Goal: Information Seeking & Learning: Learn about a topic

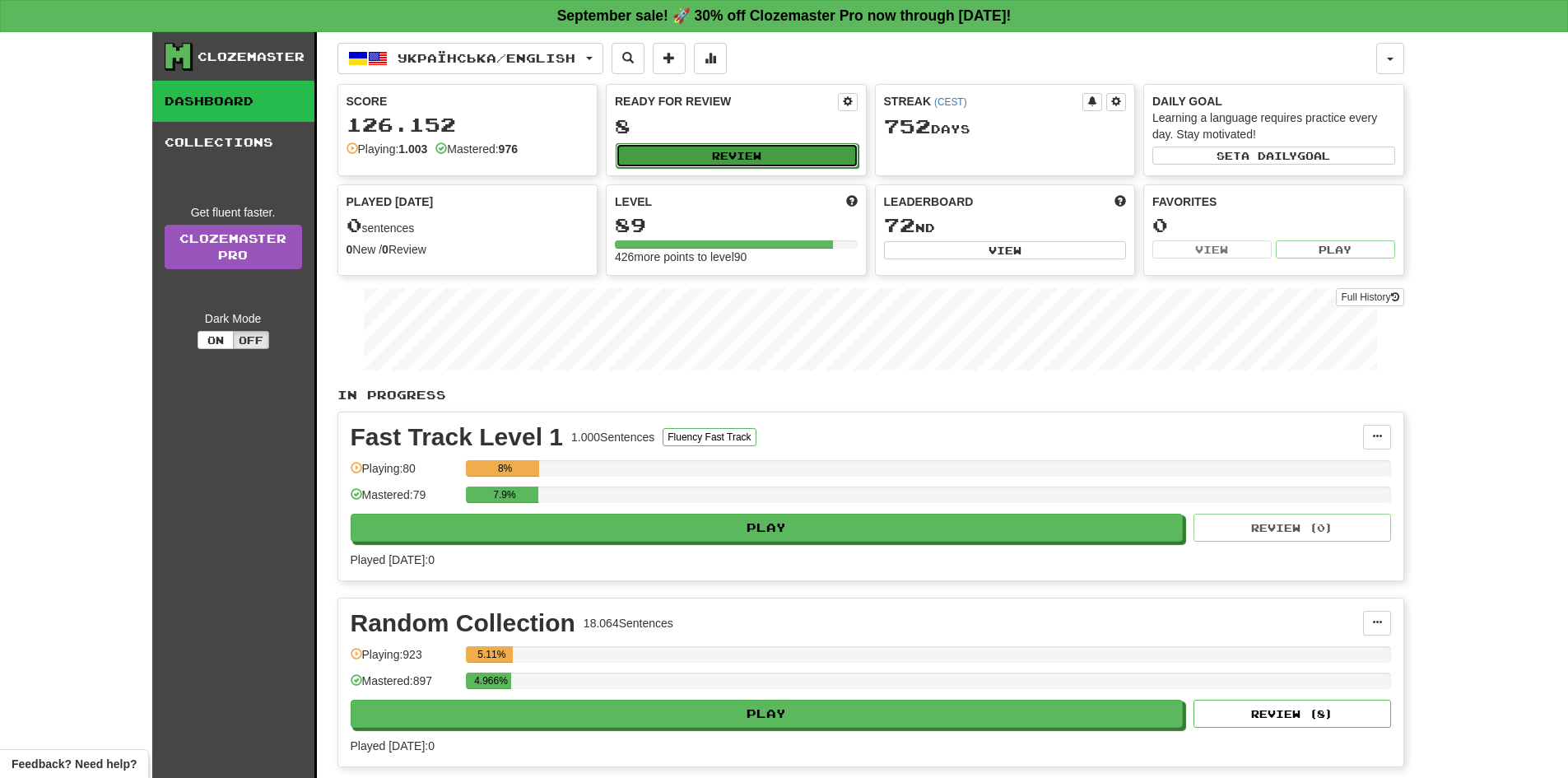
click at [807, 154] on button "Review" at bounding box center [737, 156] width 243 height 25
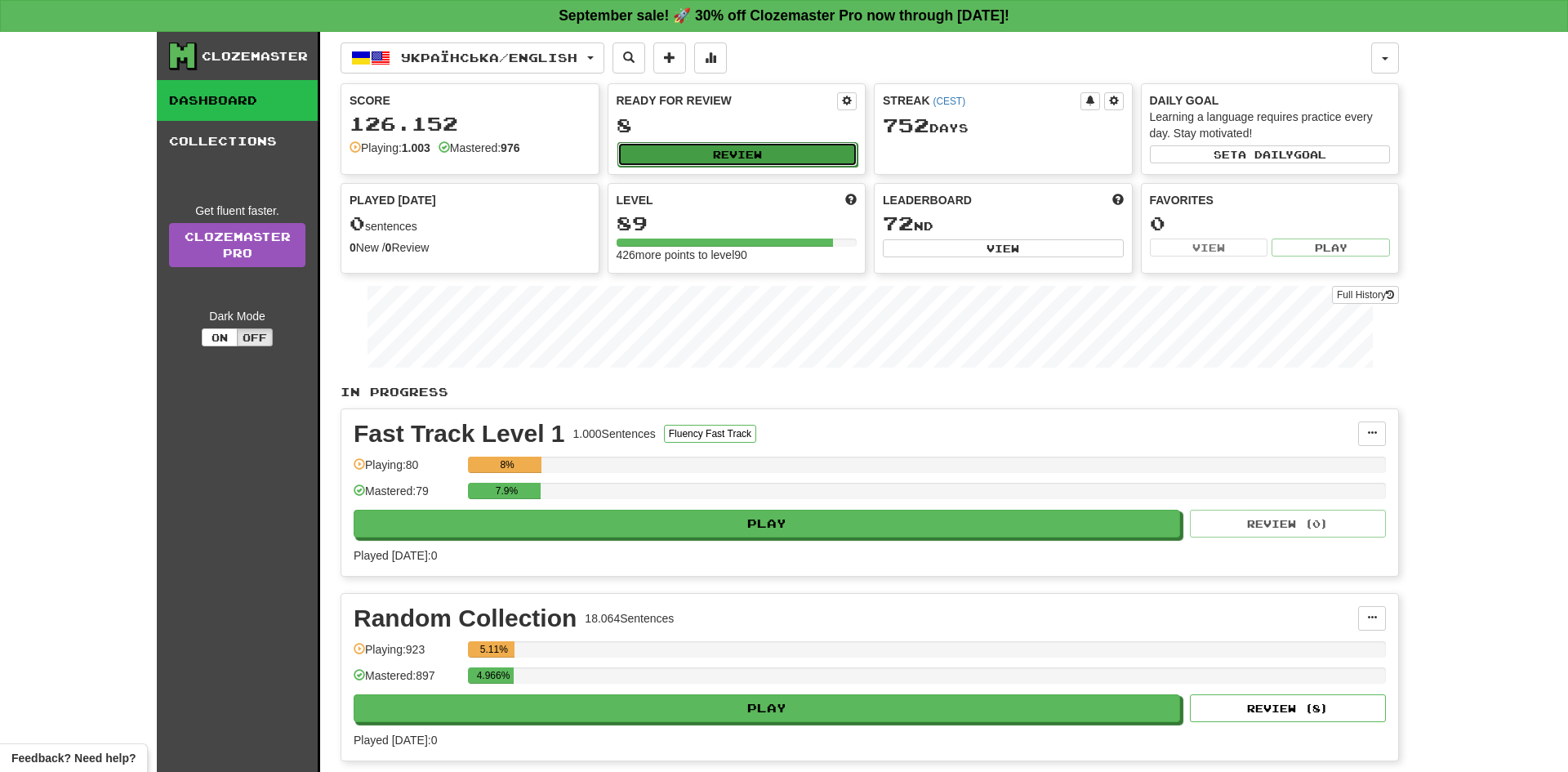
select select "**"
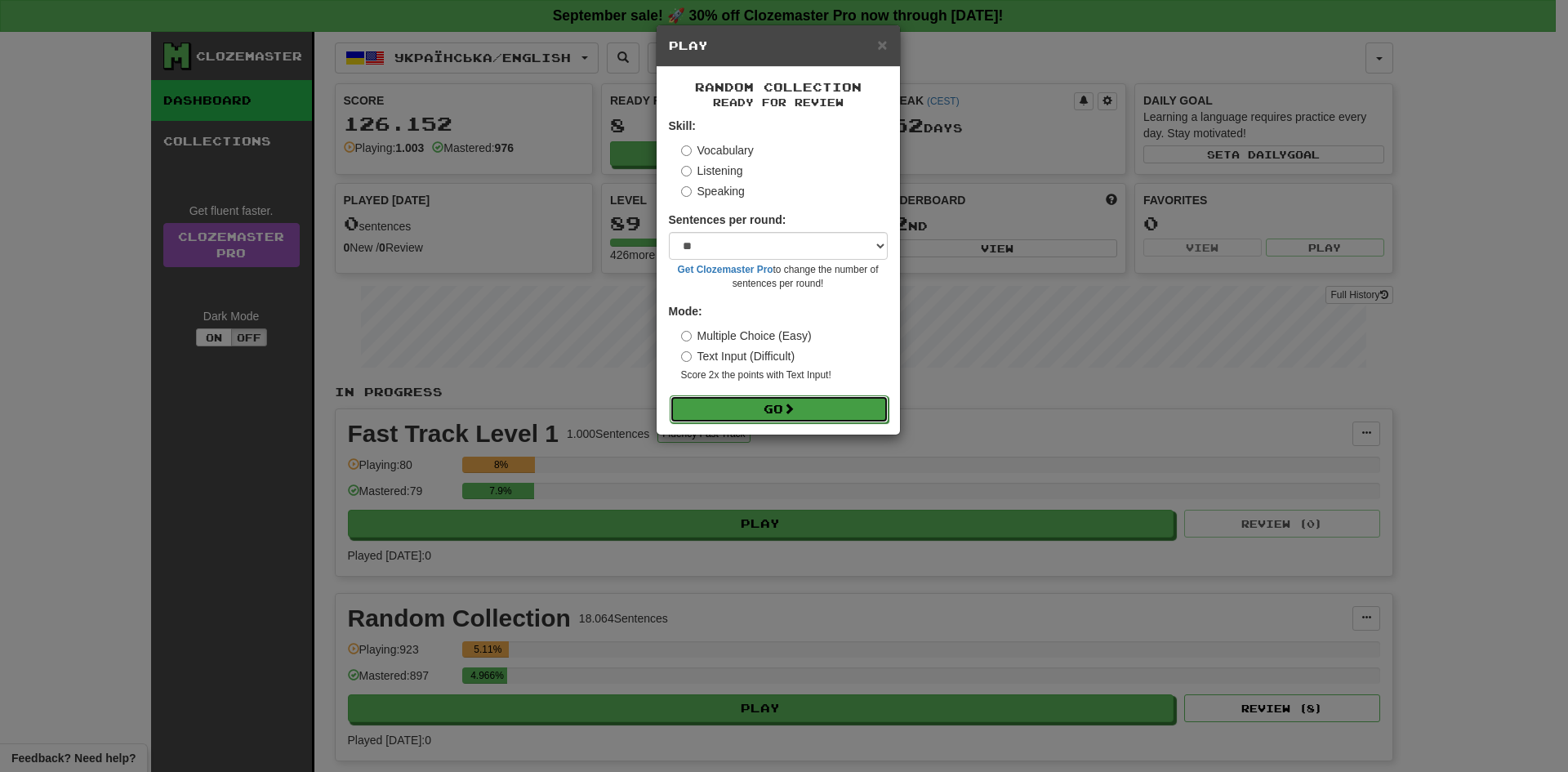
click at [773, 416] on button "Go" at bounding box center [779, 409] width 219 height 28
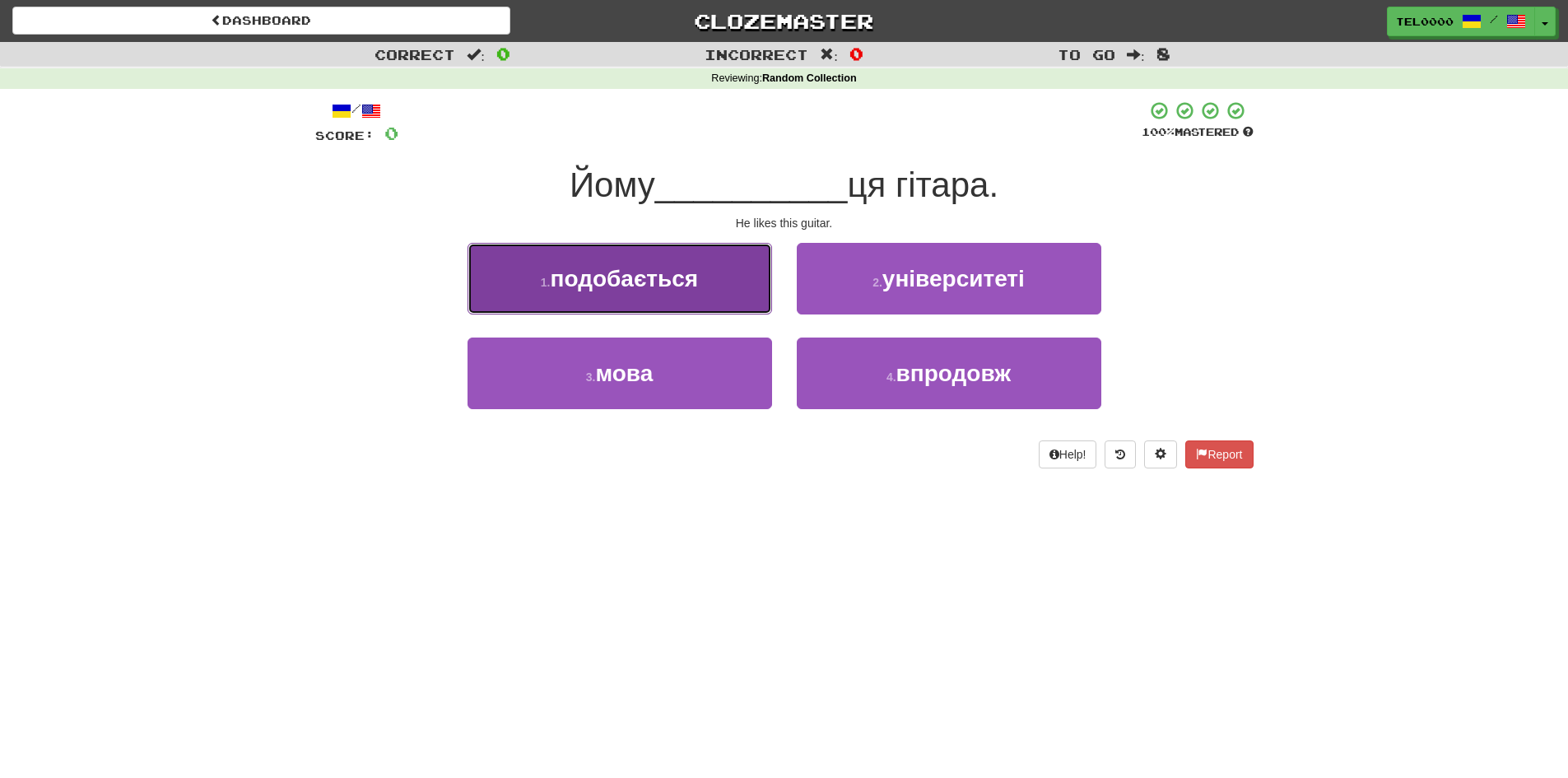
click at [708, 314] on button "1 . подобається" at bounding box center [619, 279] width 305 height 72
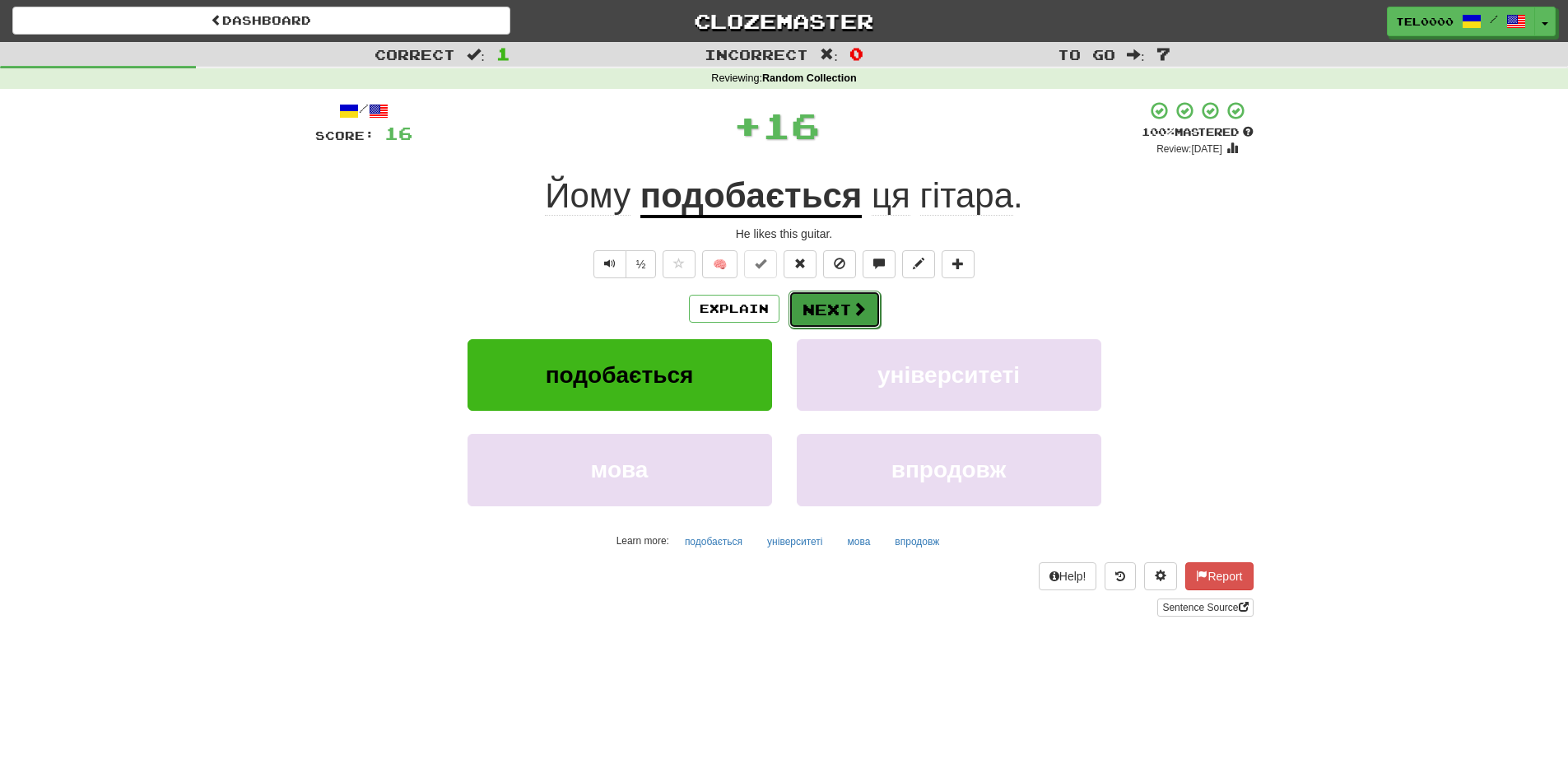
click at [828, 311] on button "Next" at bounding box center [834, 309] width 92 height 38
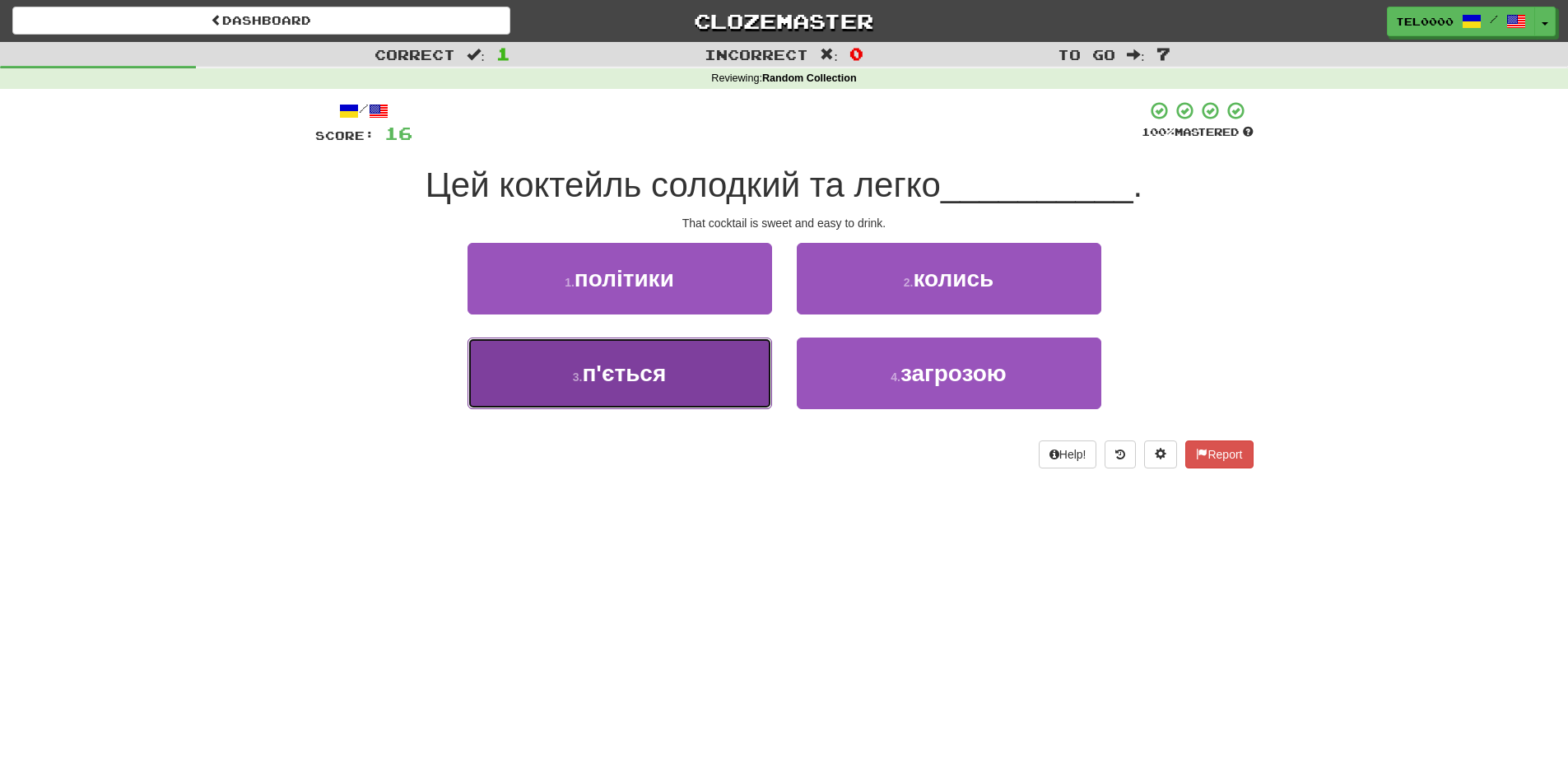
click at [728, 351] on button "3 . п'ється" at bounding box center [619, 373] width 305 height 72
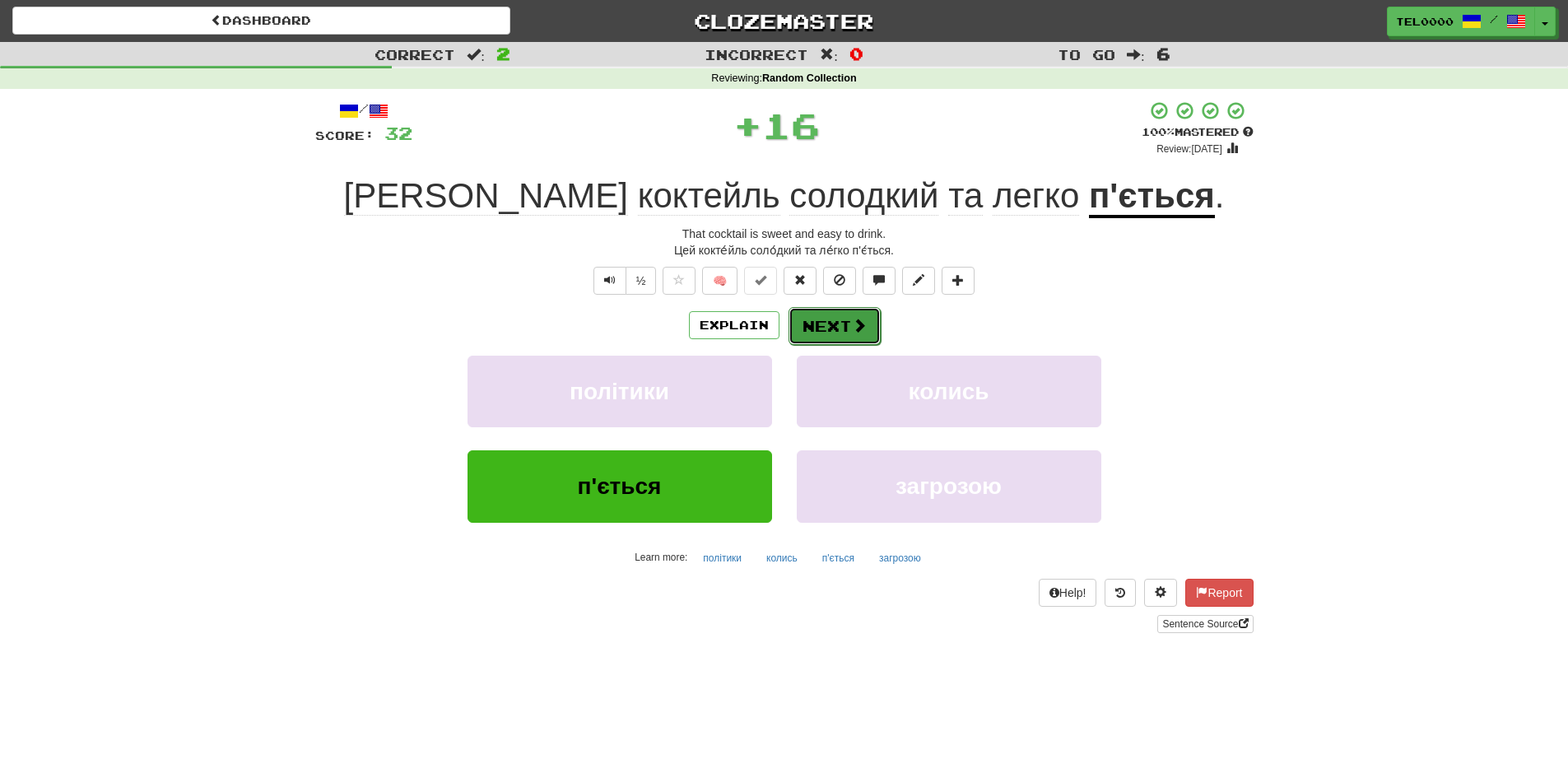
click at [837, 331] on button "Next" at bounding box center [834, 326] width 92 height 38
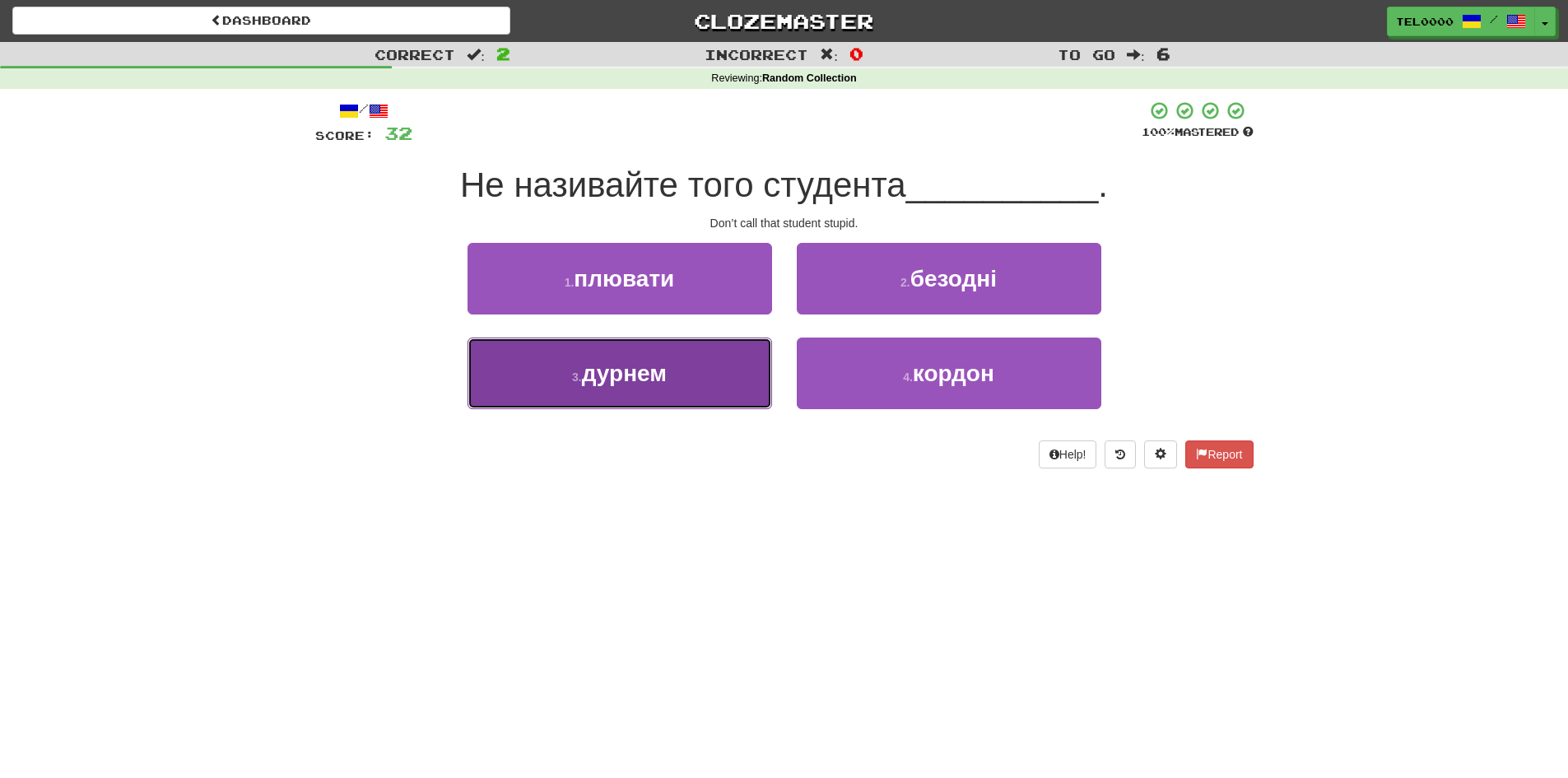
click at [742, 366] on button "3 . дурнем" at bounding box center [619, 373] width 305 height 72
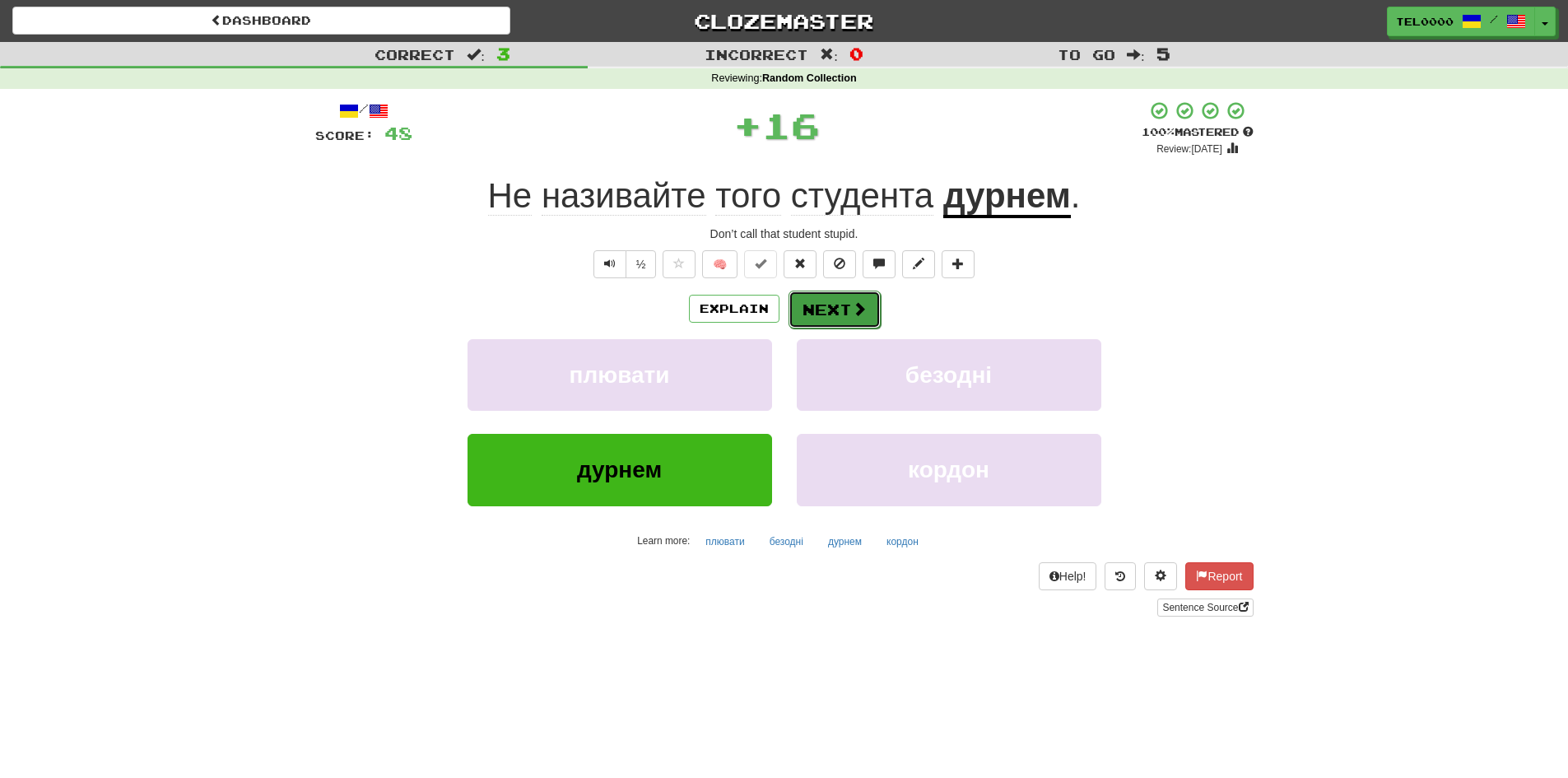
click at [846, 316] on button "Next" at bounding box center [834, 309] width 92 height 38
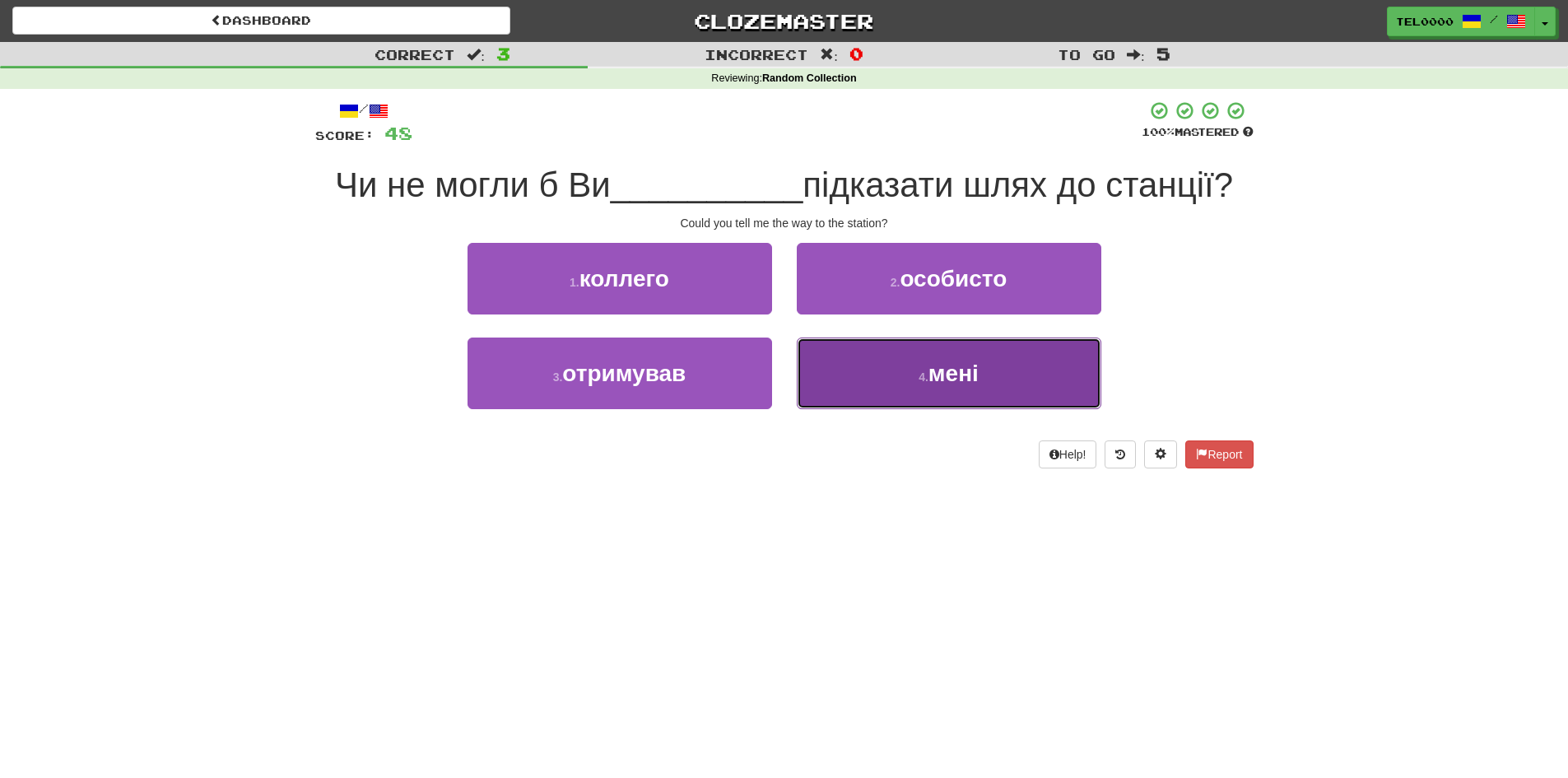
click at [817, 364] on button "4 . мені" at bounding box center [949, 373] width 305 height 72
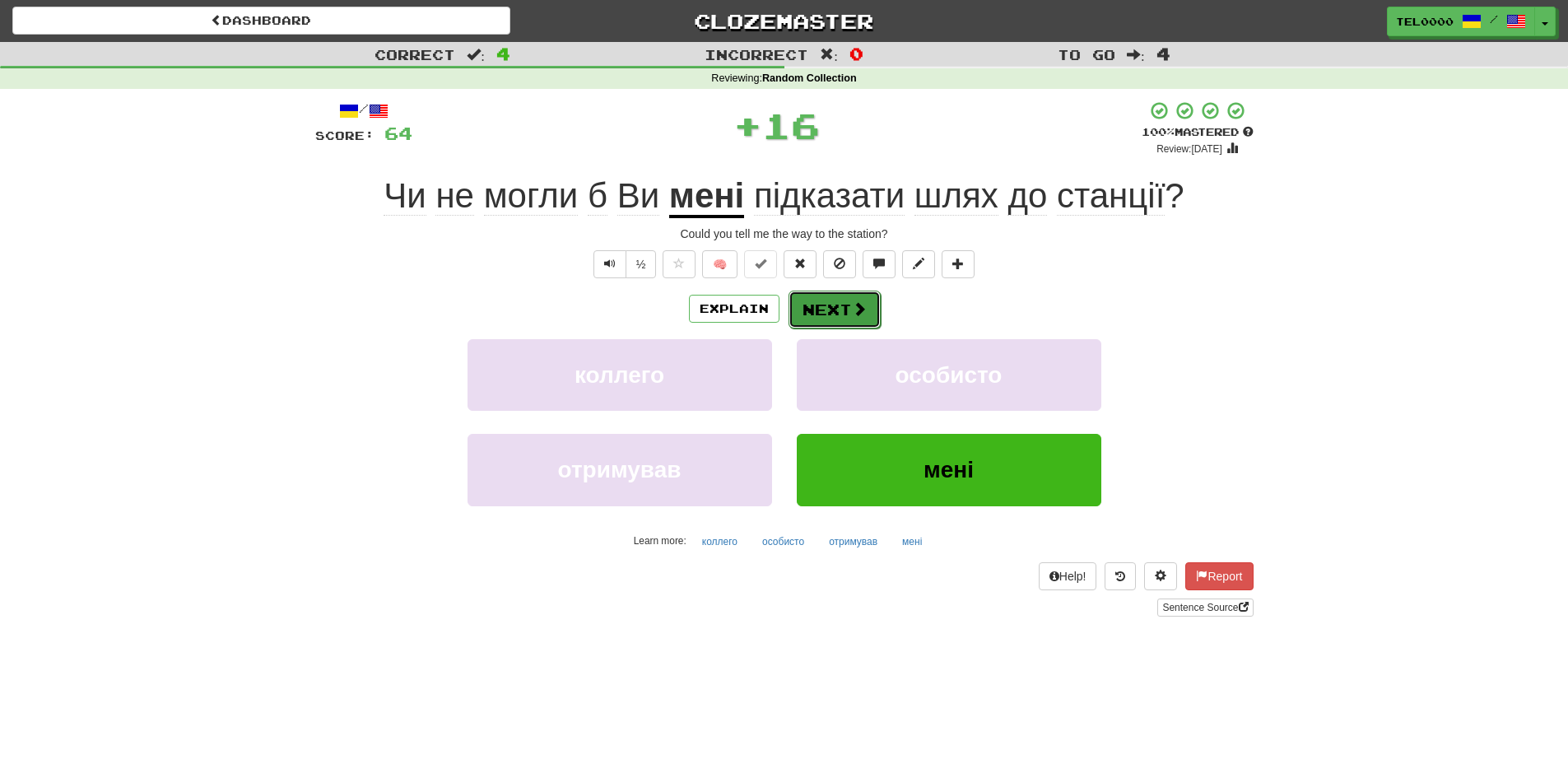
click at [816, 325] on button "Next" at bounding box center [834, 309] width 92 height 38
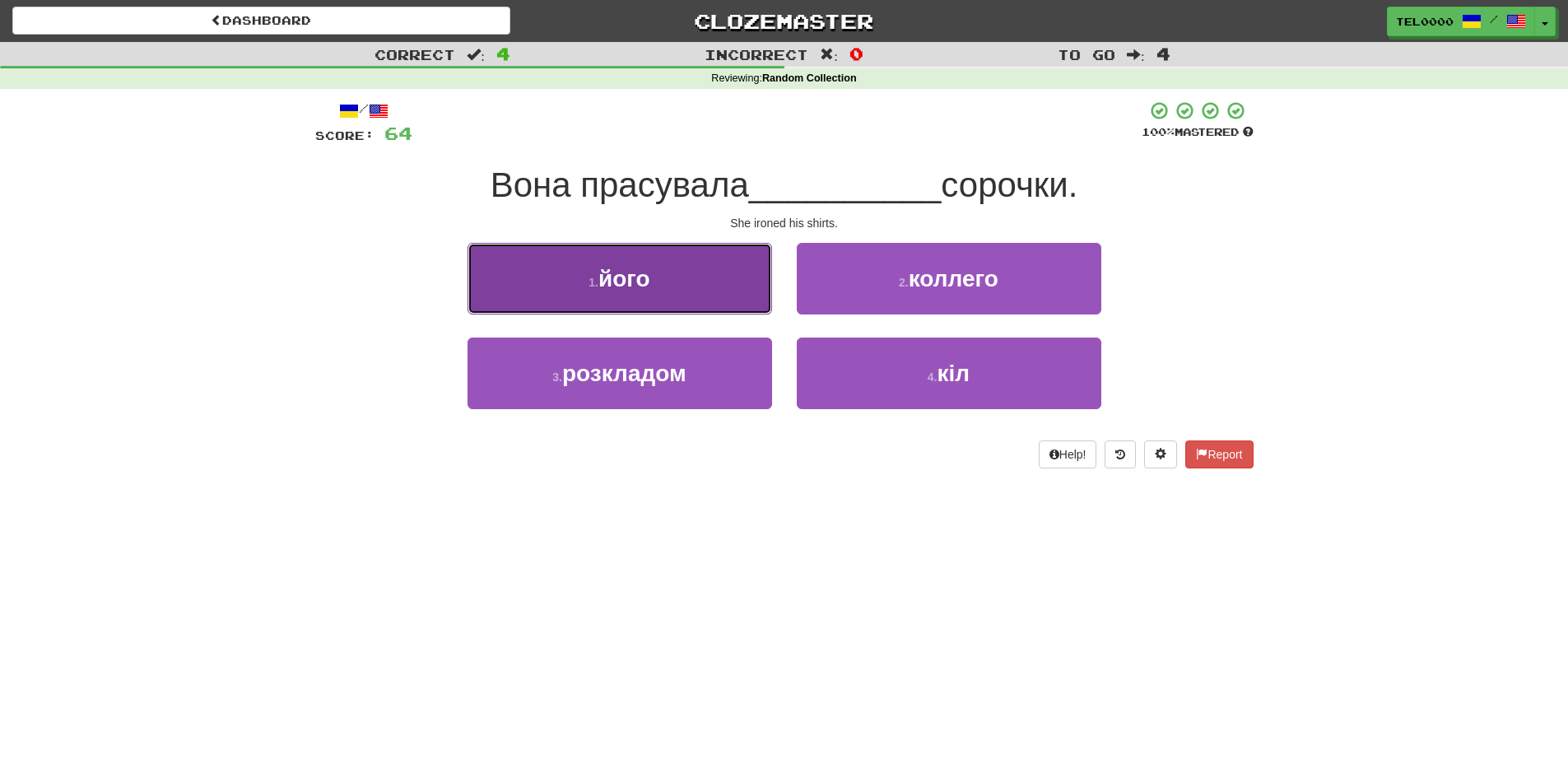
click at [696, 301] on button "1 . його" at bounding box center [619, 279] width 305 height 72
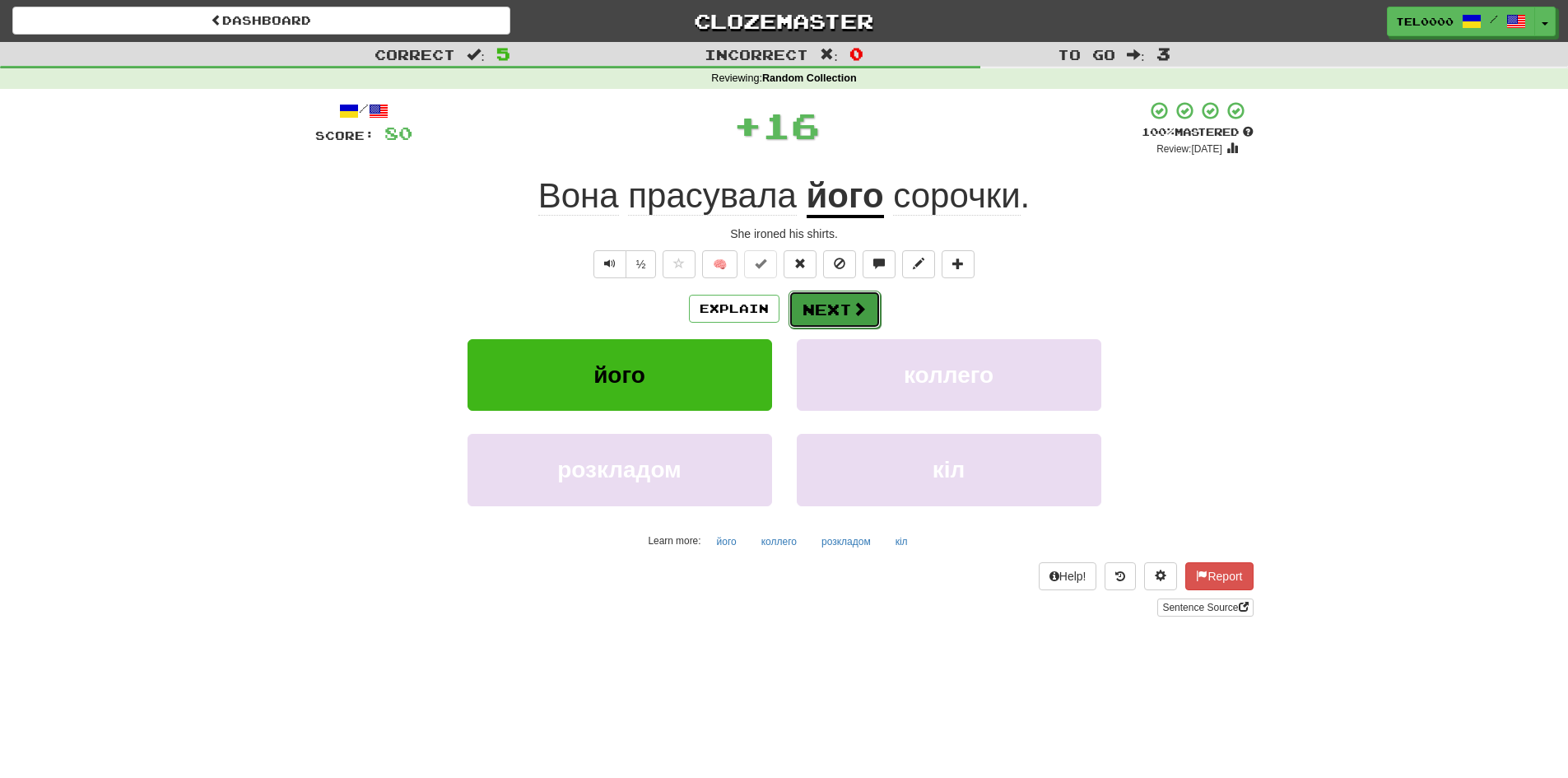
click at [820, 321] on button "Next" at bounding box center [834, 309] width 92 height 38
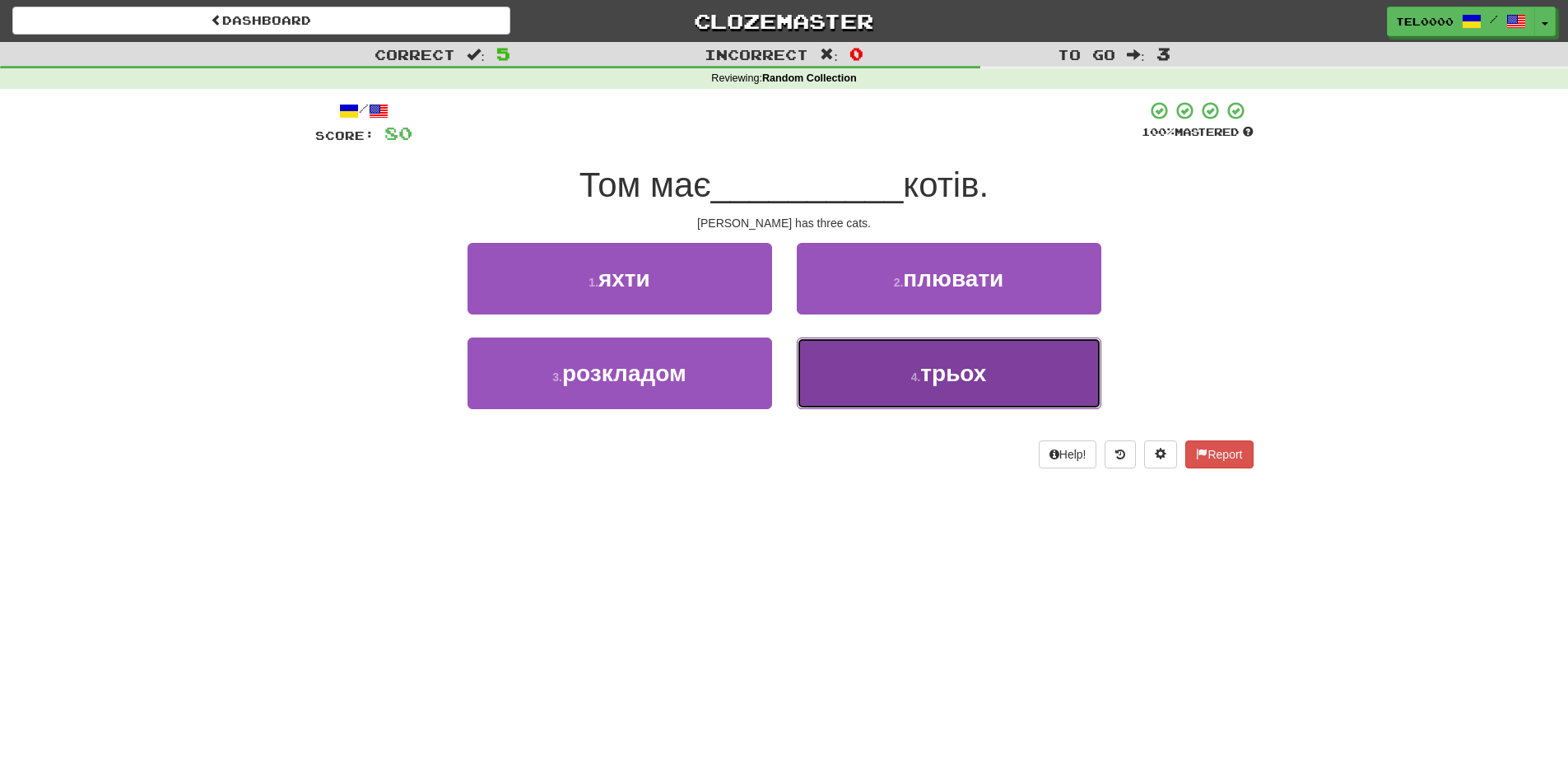
click at [831, 375] on button "4 . трьох" at bounding box center [949, 373] width 305 height 72
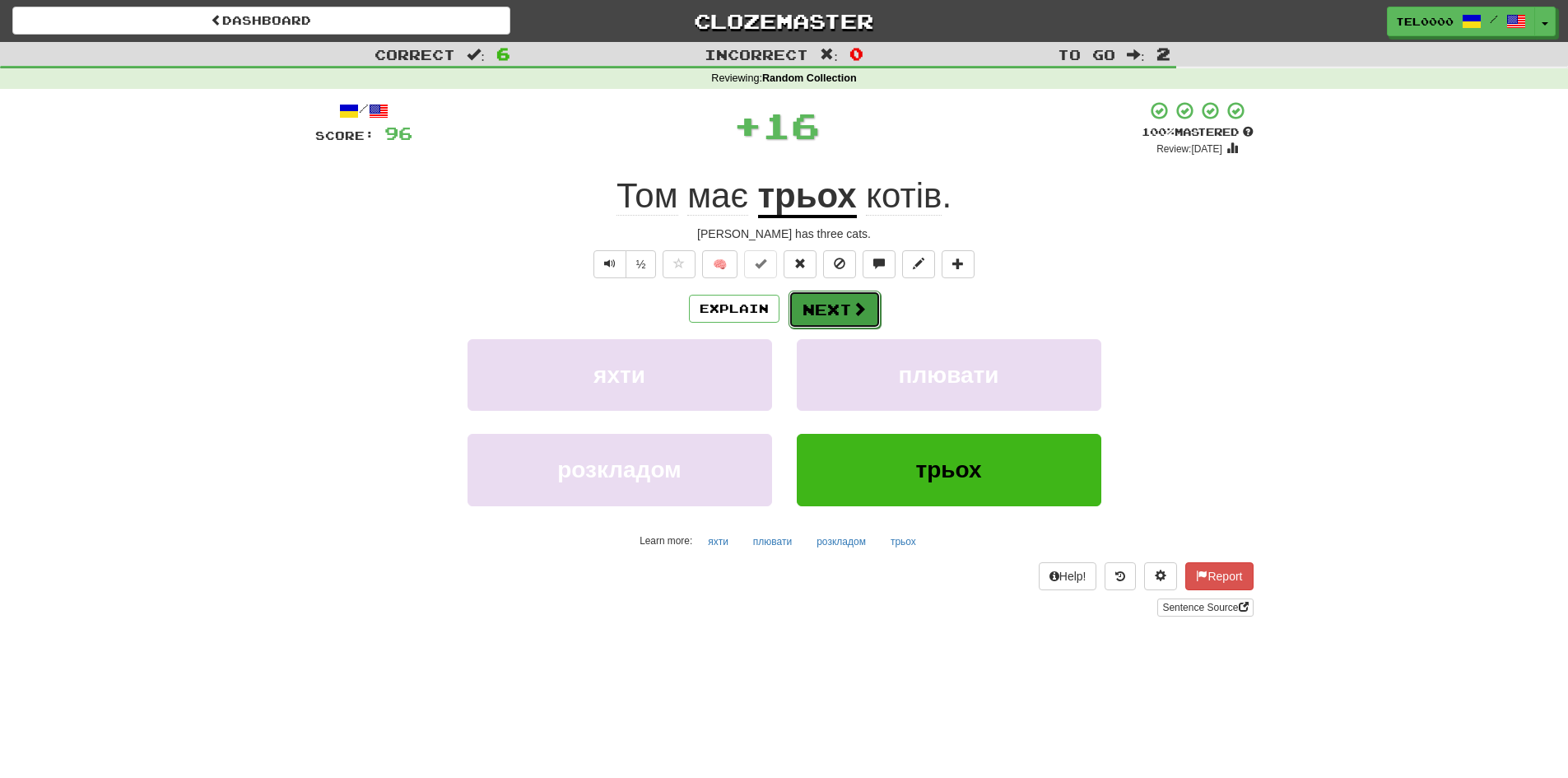
click at [815, 326] on button "Next" at bounding box center [834, 309] width 92 height 38
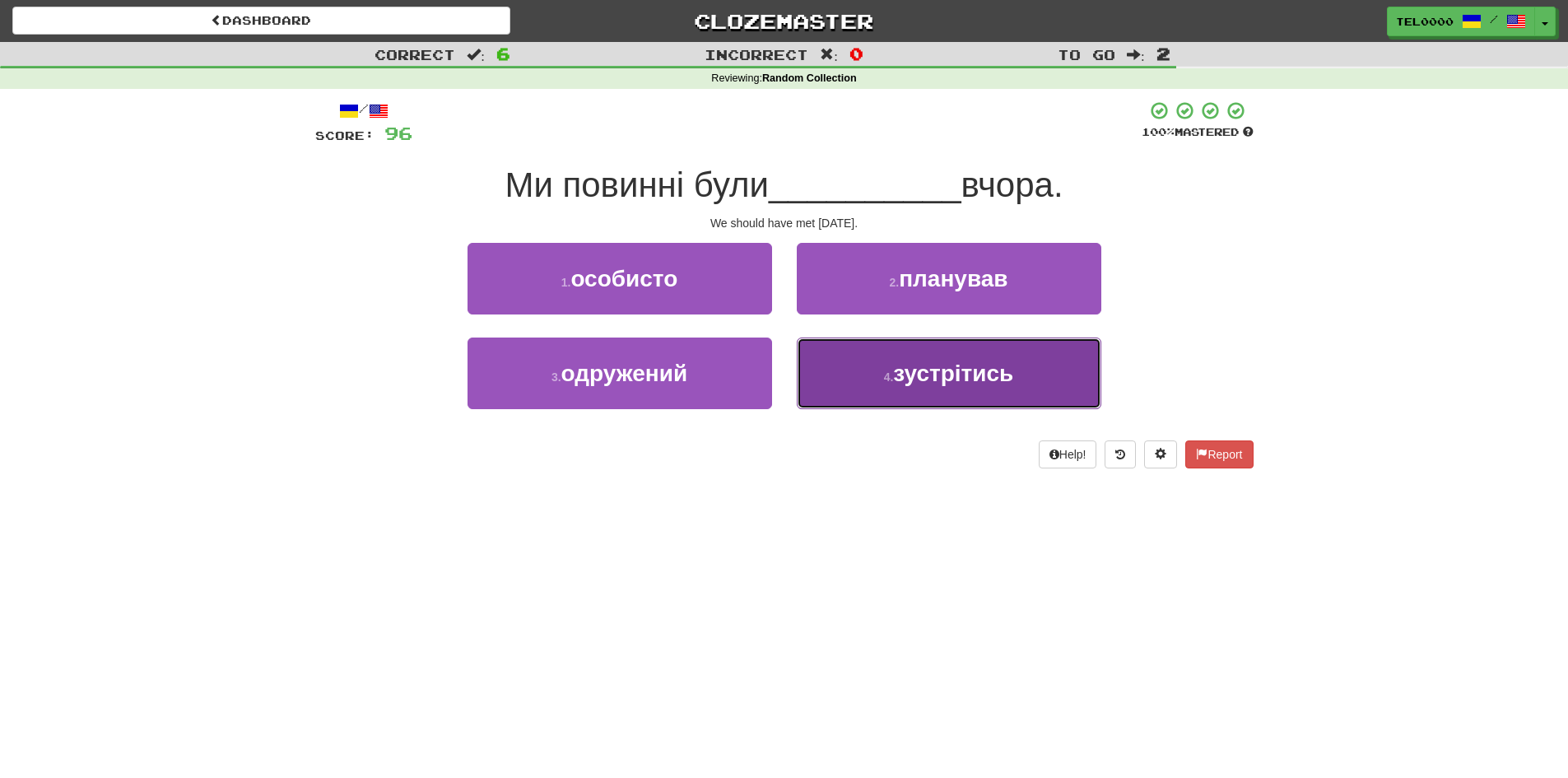
click at [829, 390] on button "4 . зустрітись" at bounding box center [949, 373] width 305 height 72
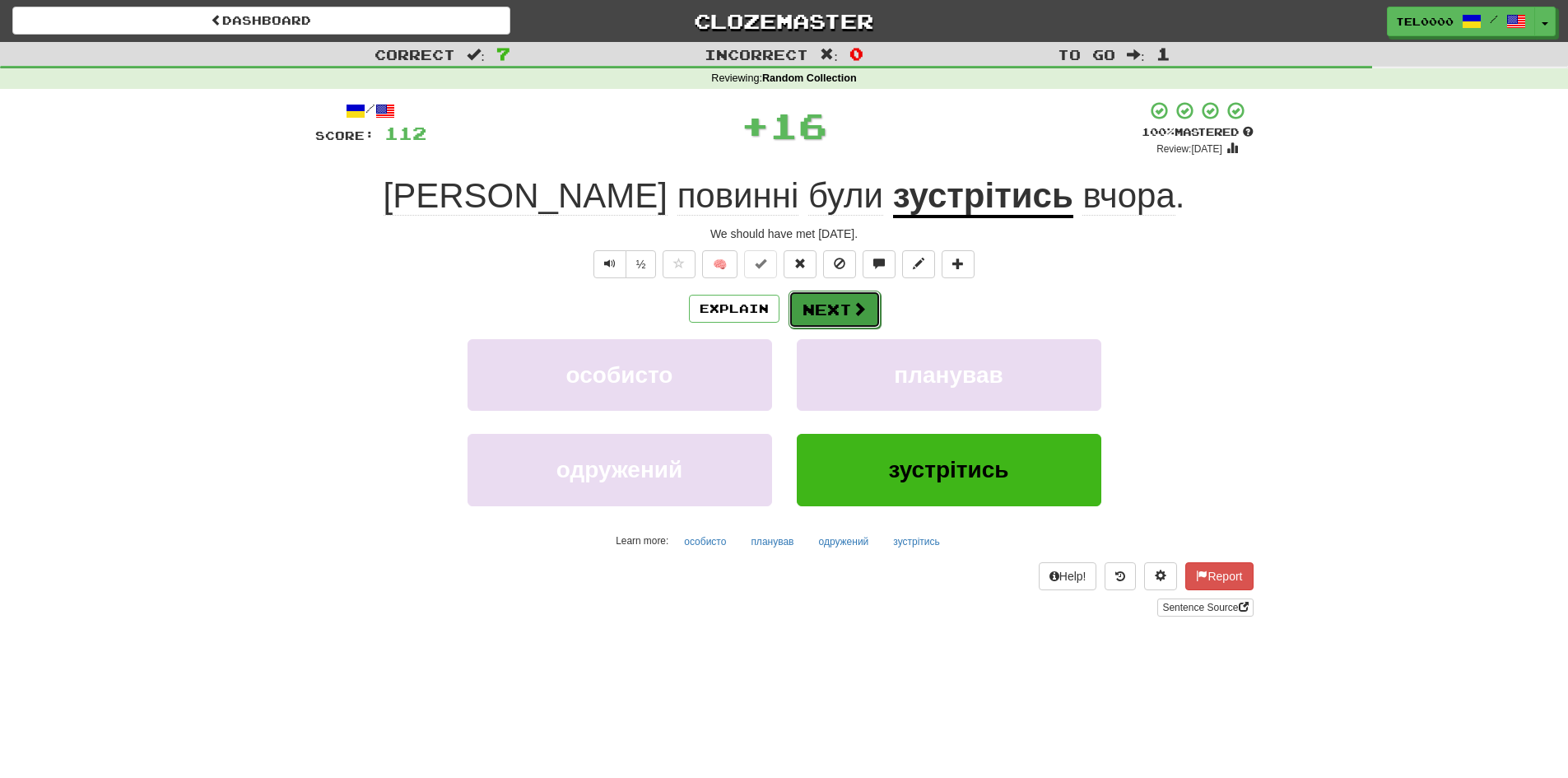
click at [826, 310] on button "Next" at bounding box center [834, 309] width 92 height 38
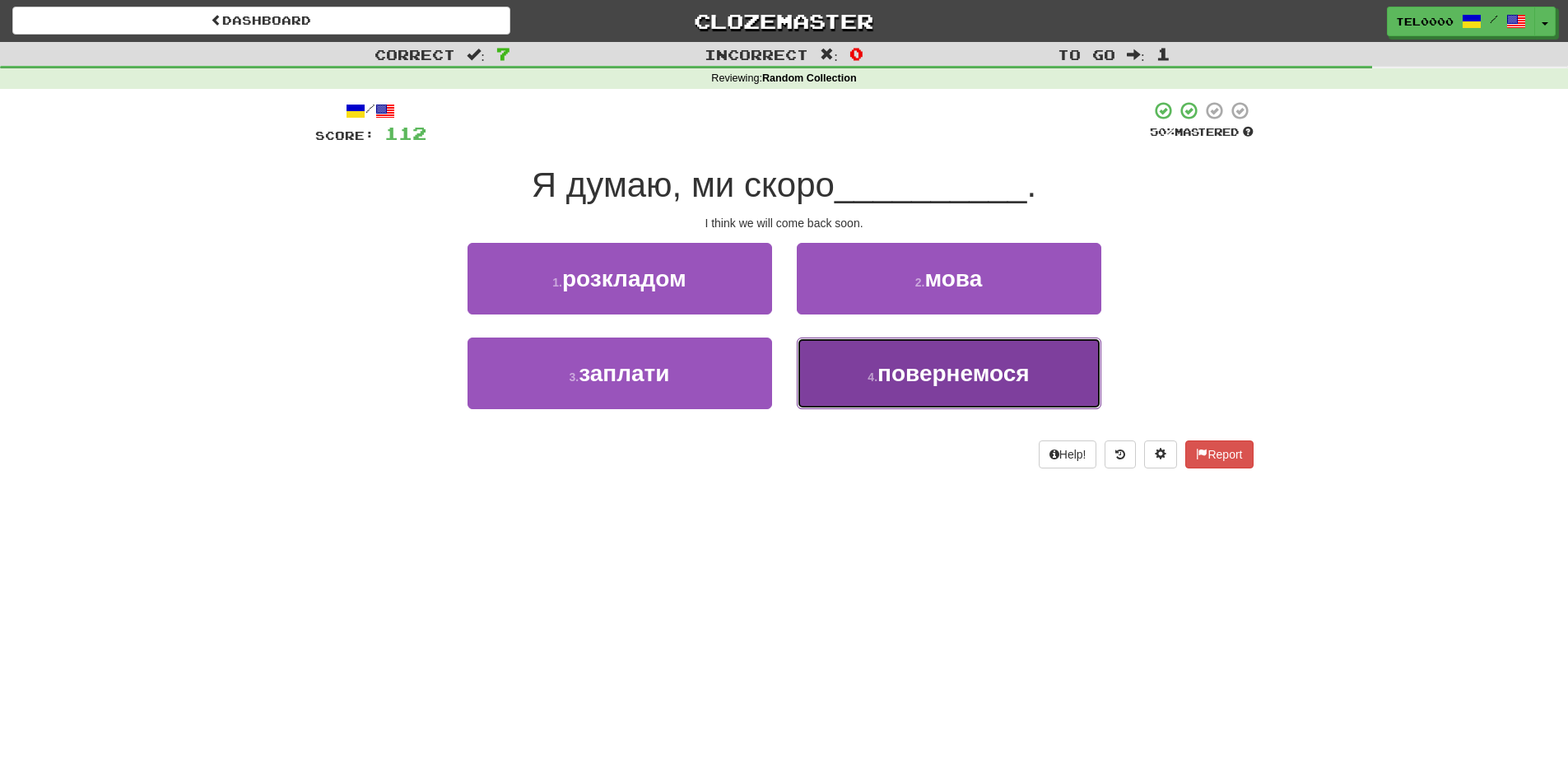
click at [895, 356] on button "4 . повернемося" at bounding box center [949, 373] width 305 height 72
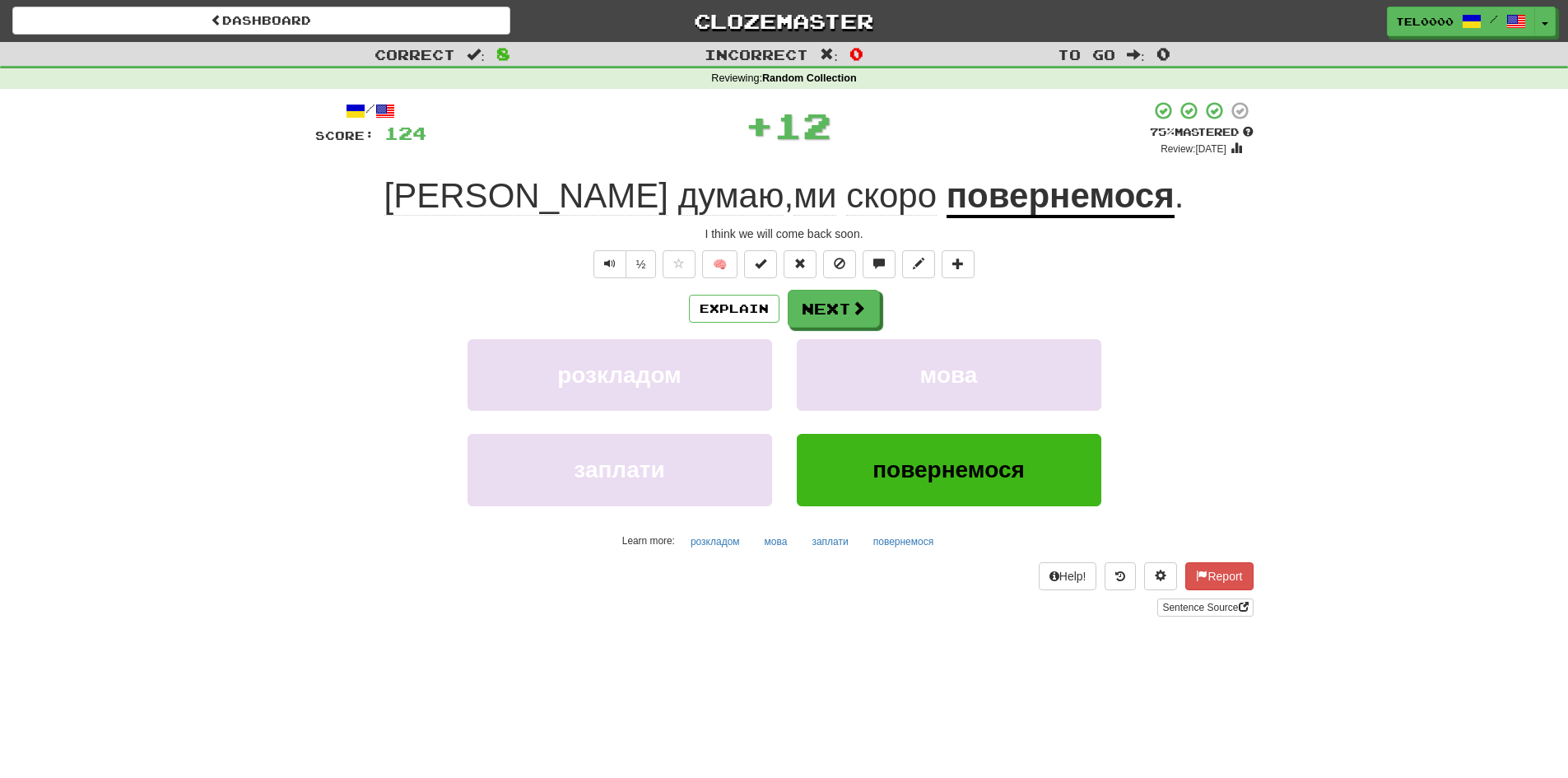
drag, startPoint x: 867, startPoint y: 288, endPoint x: 848, endPoint y: 286, distance: 19.1
click at [867, 287] on div "/ Score: 124 + 12 75 % Mastered Review: 2025-10-18 Я думаю , ми скоро повернемо…" at bounding box center [784, 358] width 939 height 516
click at [847, 301] on button "Next" at bounding box center [834, 309] width 92 height 38
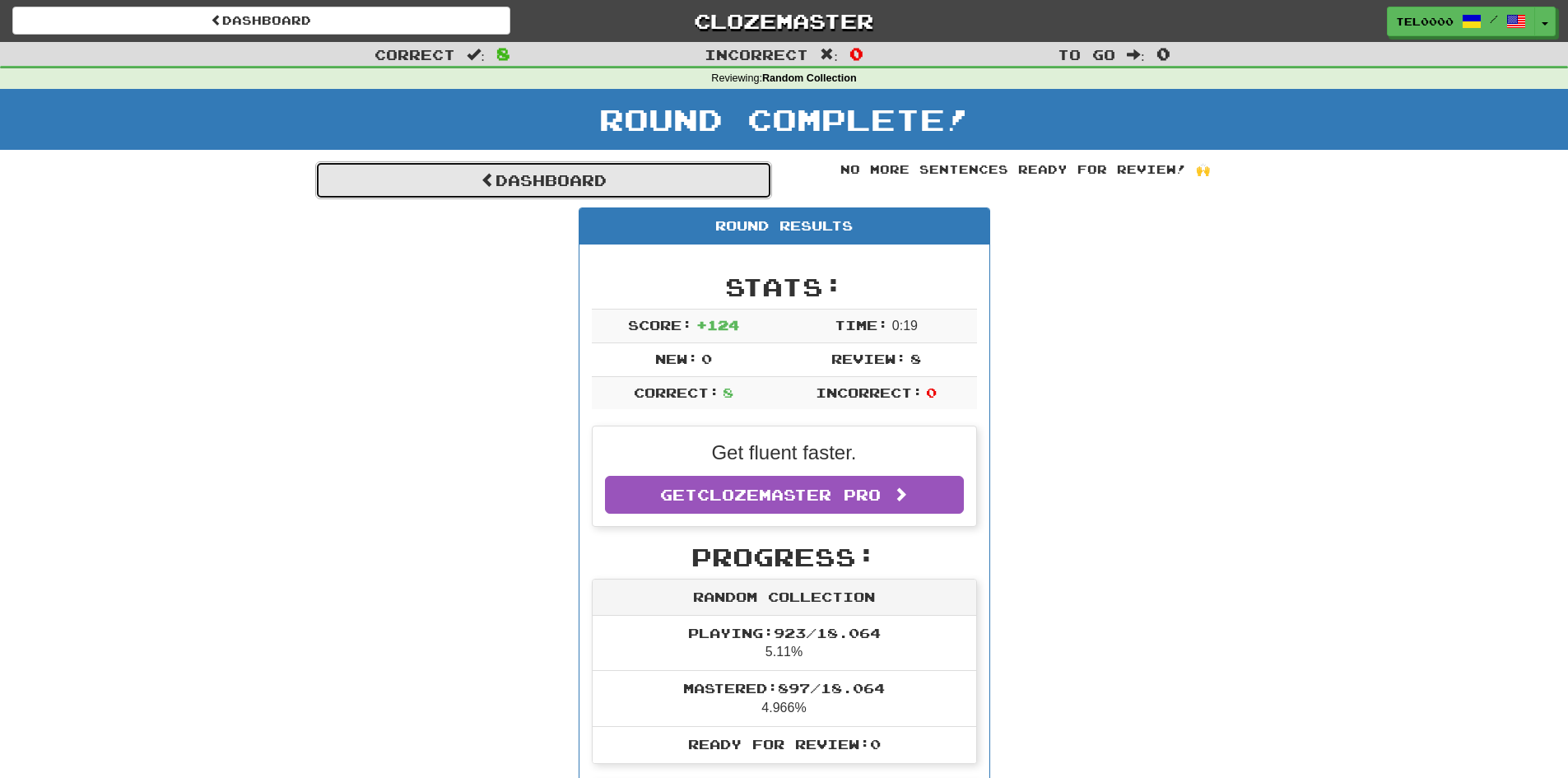
click at [562, 185] on link "Dashboard" at bounding box center [543, 179] width 456 height 38
